Goal: Information Seeking & Learning: Understand process/instructions

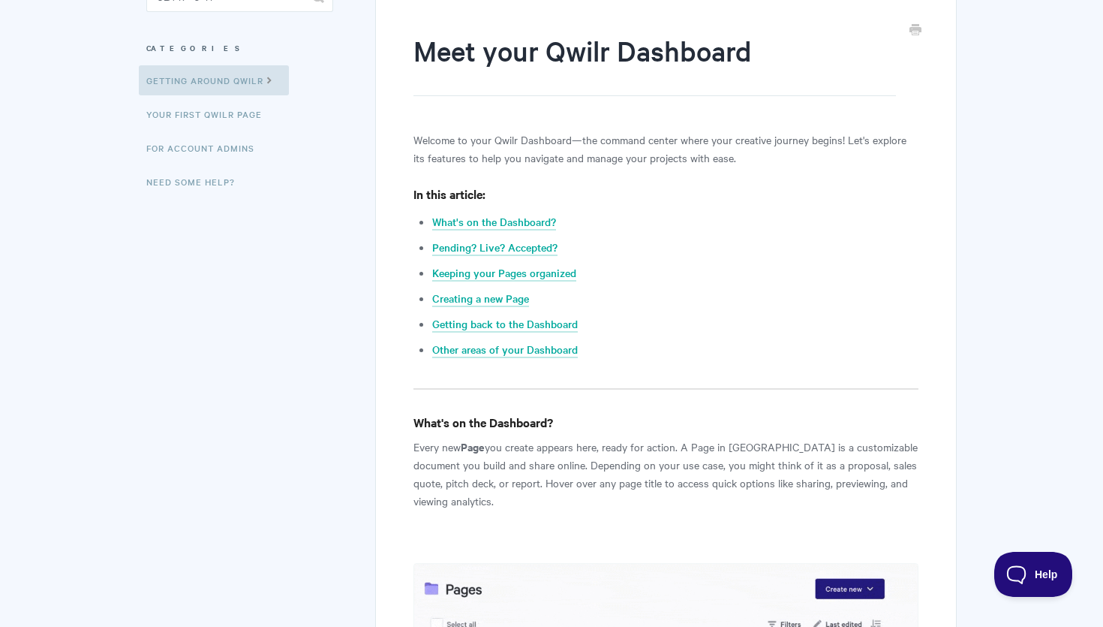
scroll to position [169, 0]
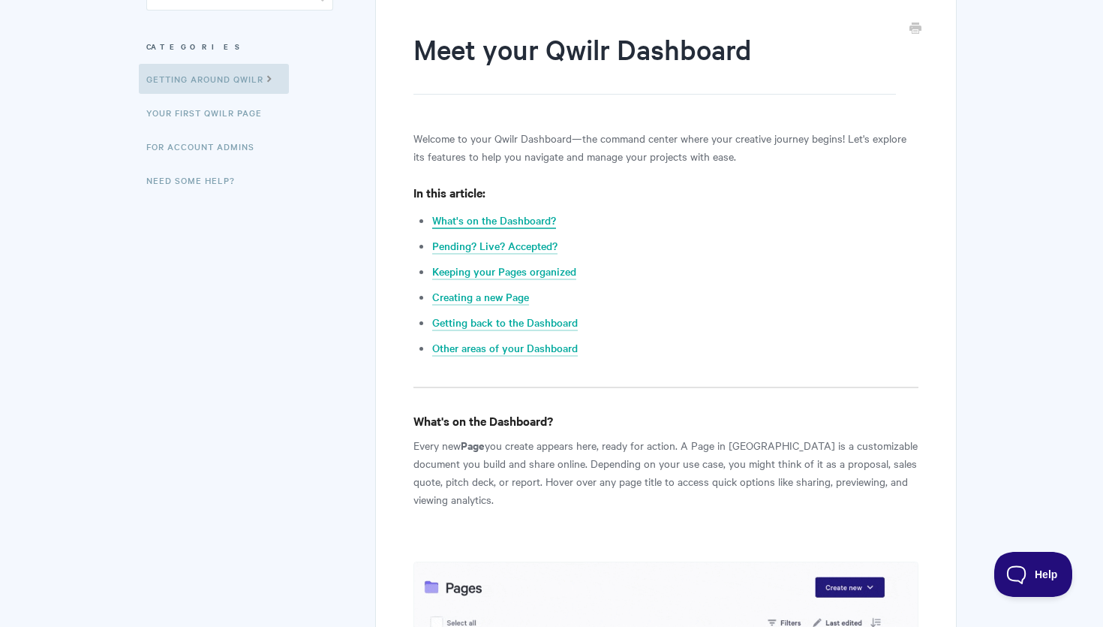
click at [495, 221] on link "What's on the Dashboard?" at bounding box center [494, 220] width 124 height 17
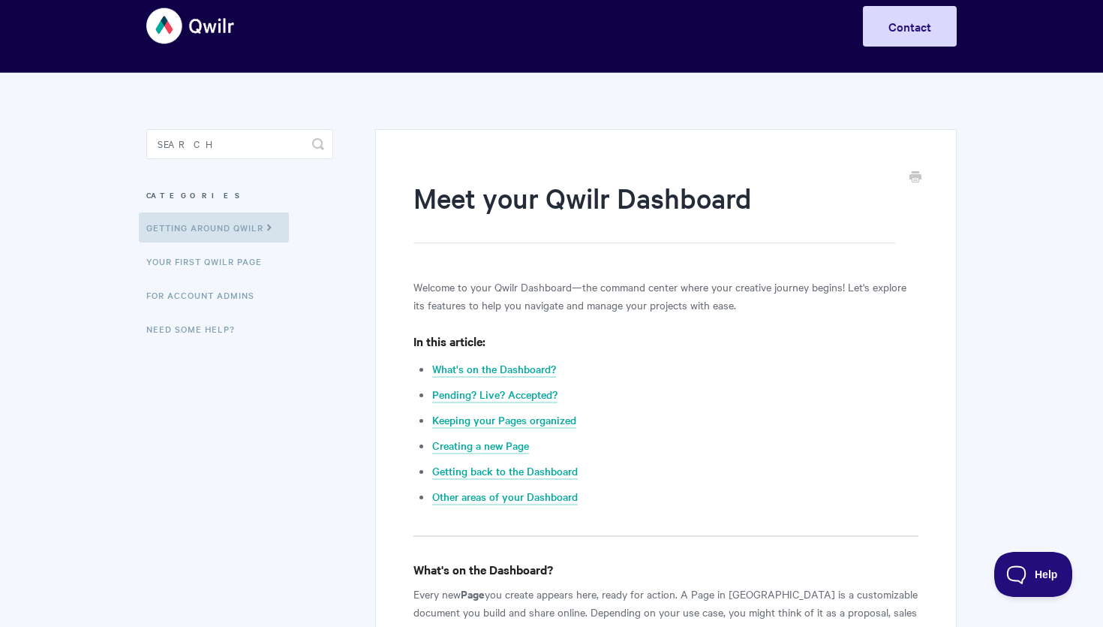
scroll to position [26, 0]
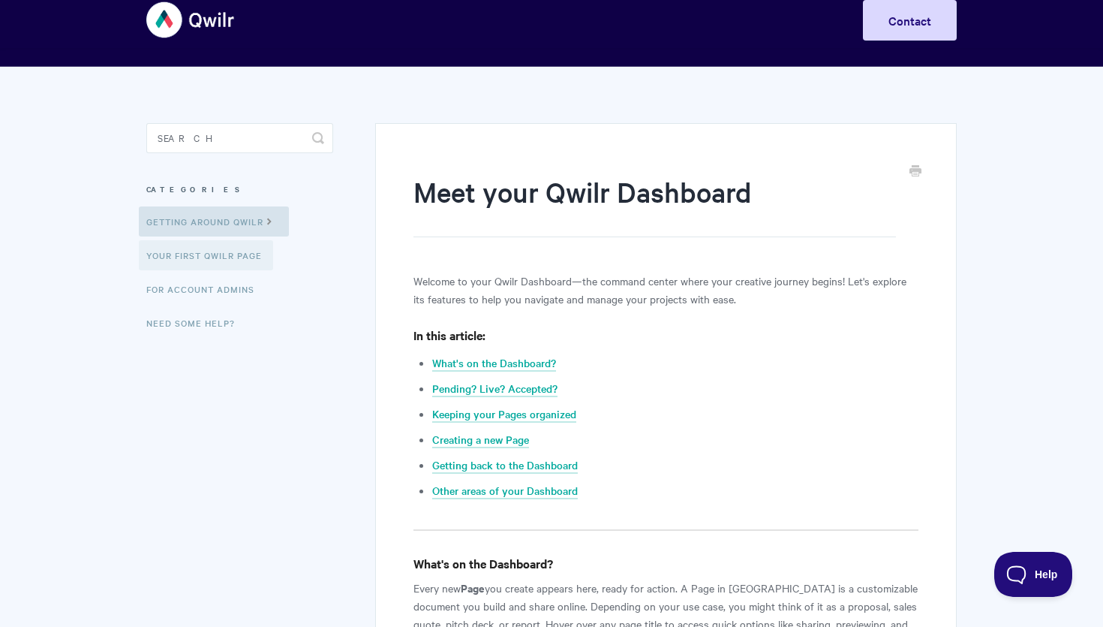
click at [233, 257] on link "Your First Qwilr Page" at bounding box center [206, 255] width 134 height 30
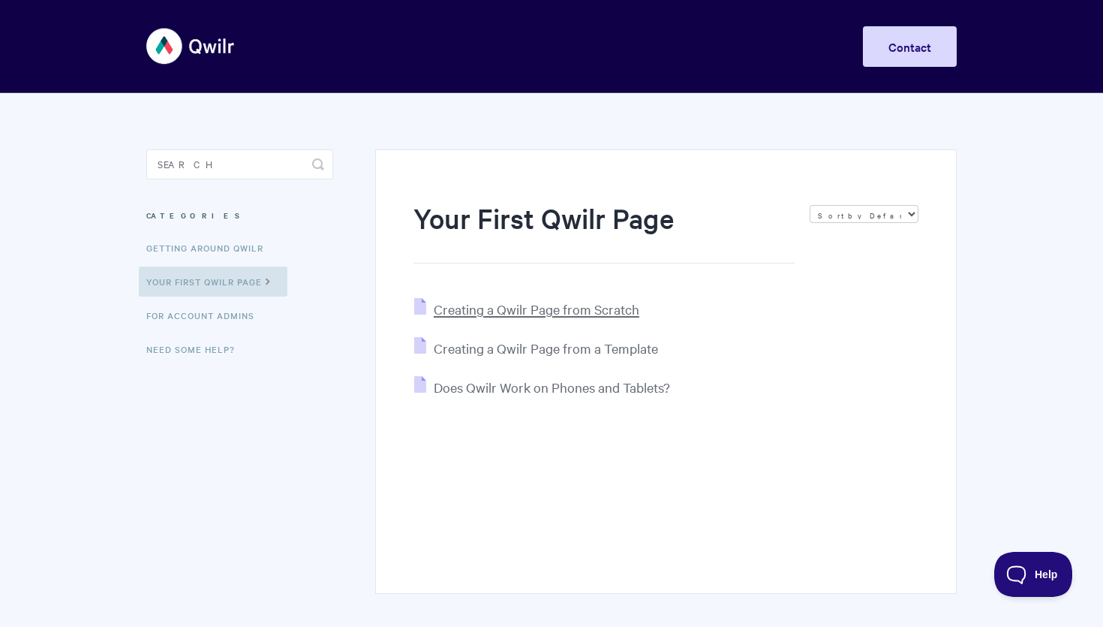
click at [513, 307] on span "Creating a Qwilr Page from Scratch" at bounding box center [537, 308] width 206 height 17
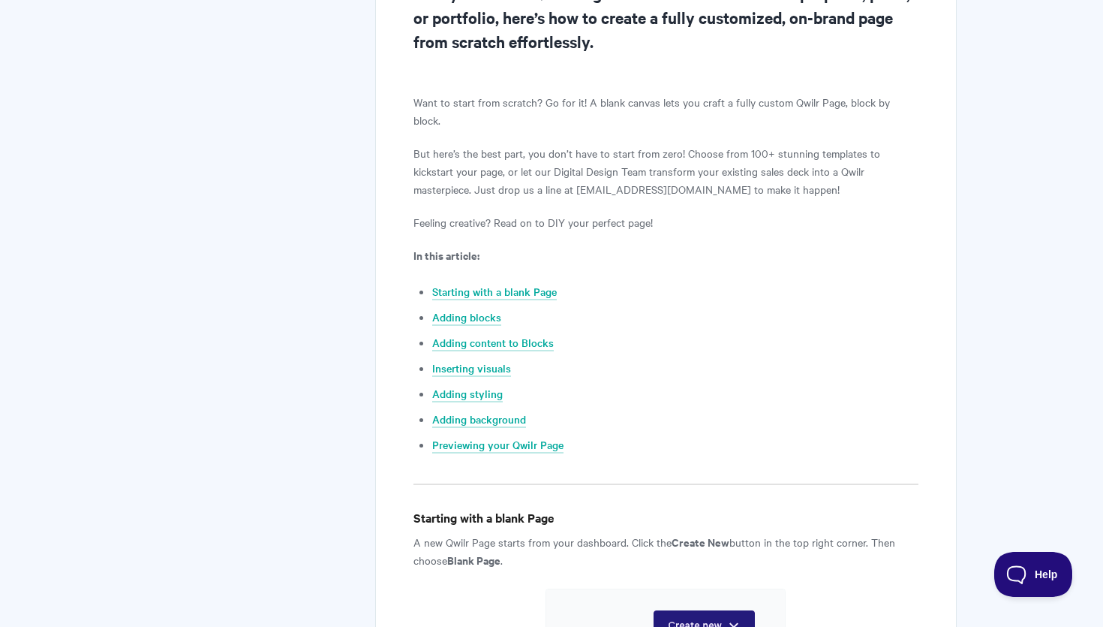
scroll to position [383, 0]
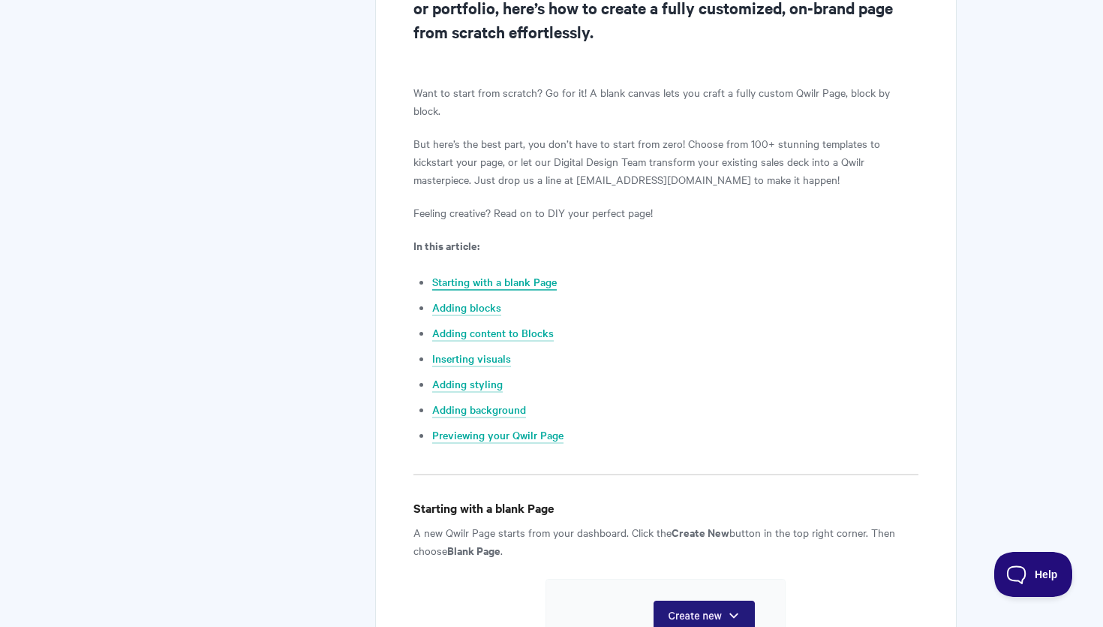
click at [519, 274] on link "Starting with a blank Page" at bounding box center [494, 282] width 125 height 17
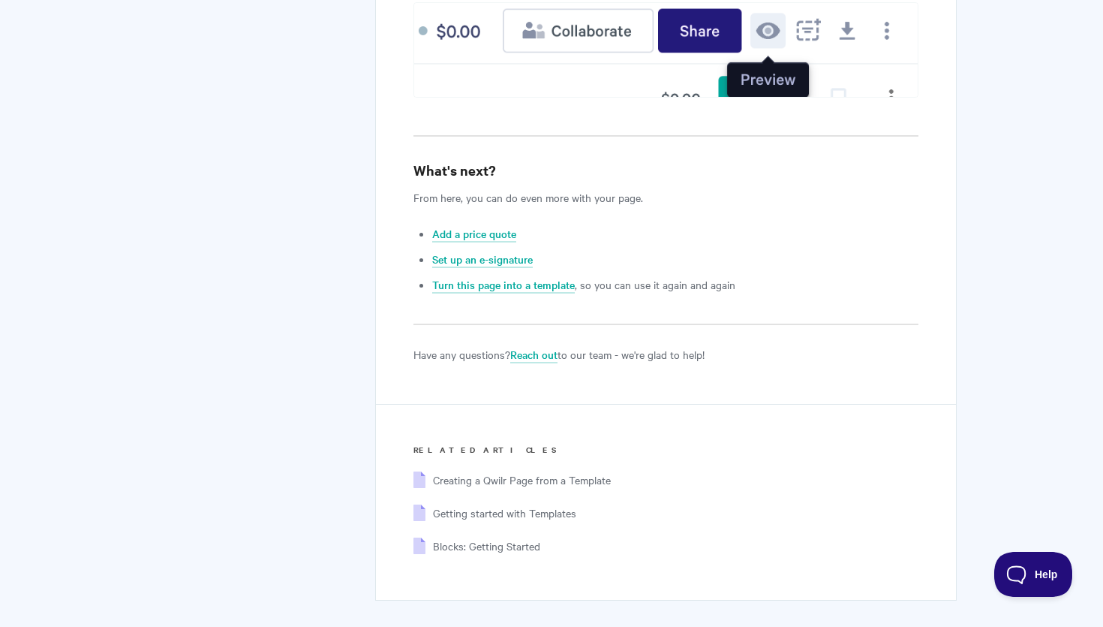
scroll to position [5878, 0]
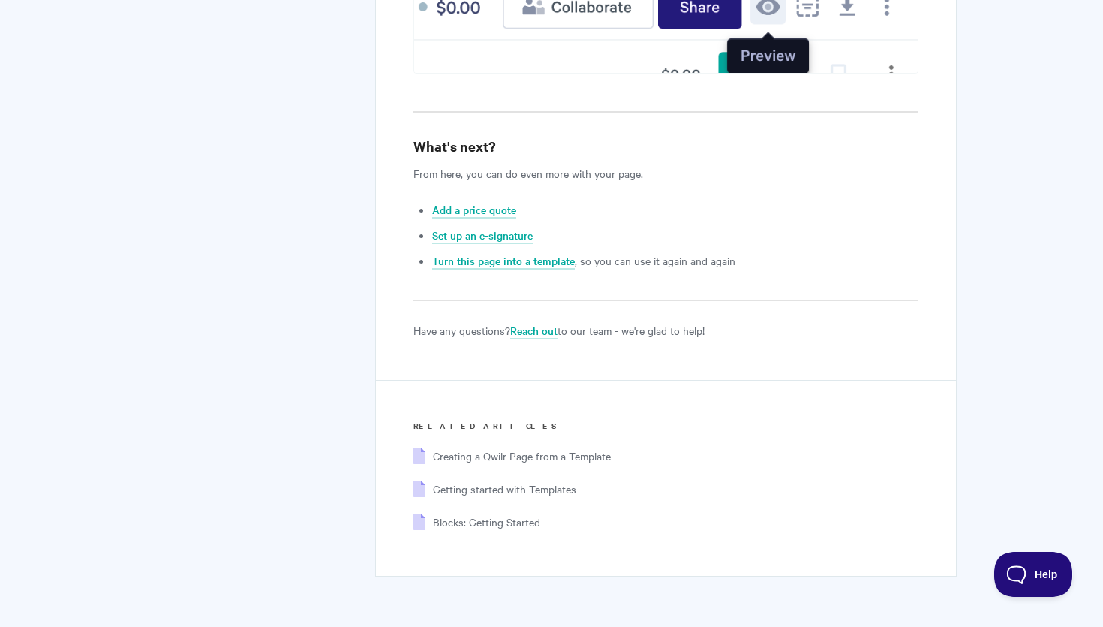
click at [560, 439] on li "Creating a Qwilr Page from a Template" at bounding box center [684, 455] width 467 height 33
click at [560, 448] on span "Creating a Qwilr Page from a Template" at bounding box center [522, 455] width 178 height 15
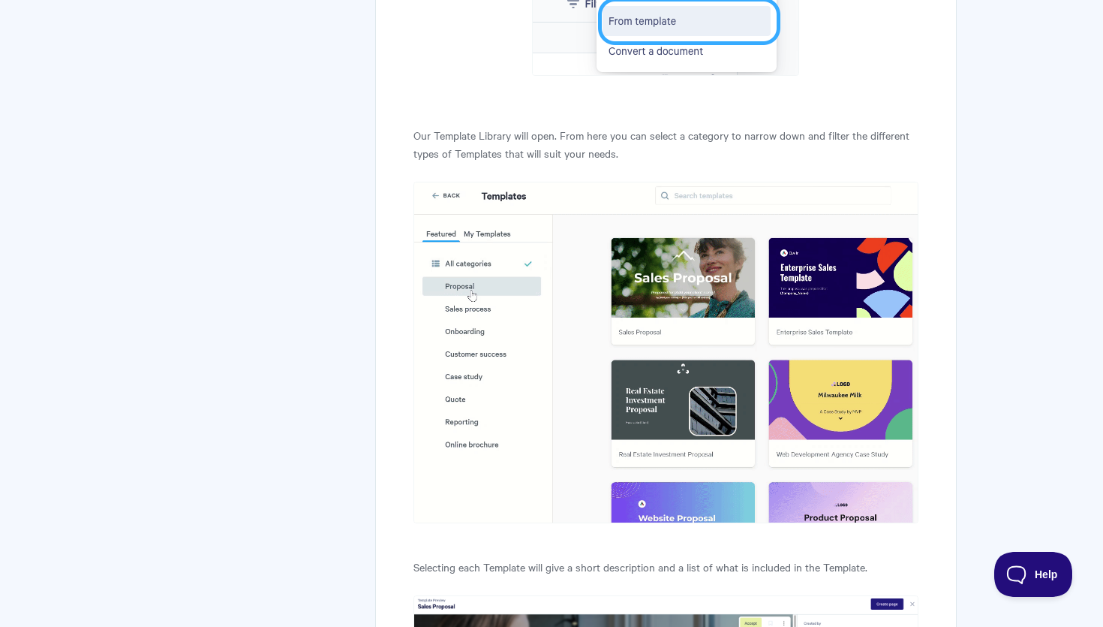
scroll to position [1225, 0]
